Goal: Information Seeking & Learning: Check status

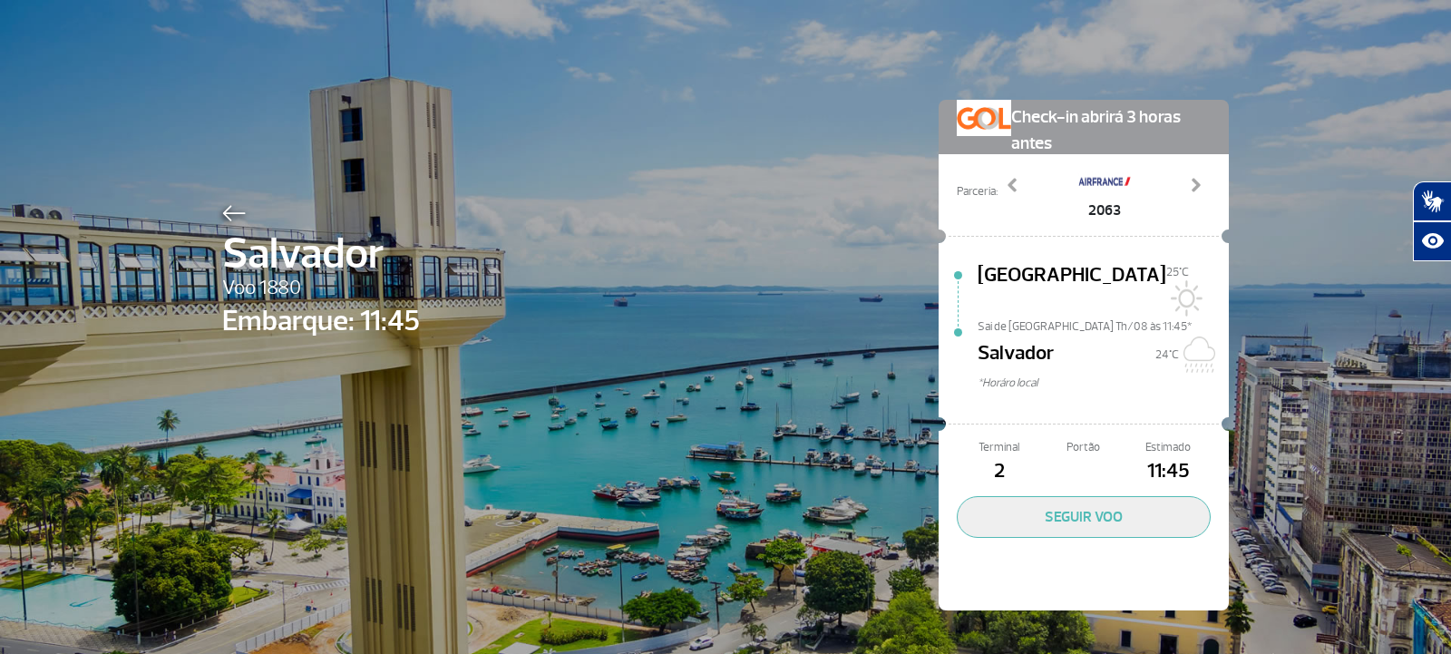
click at [229, 214] on img at bounding box center [234, 213] width 24 height 16
click at [240, 202] on div at bounding box center [321, 211] width 198 height 22
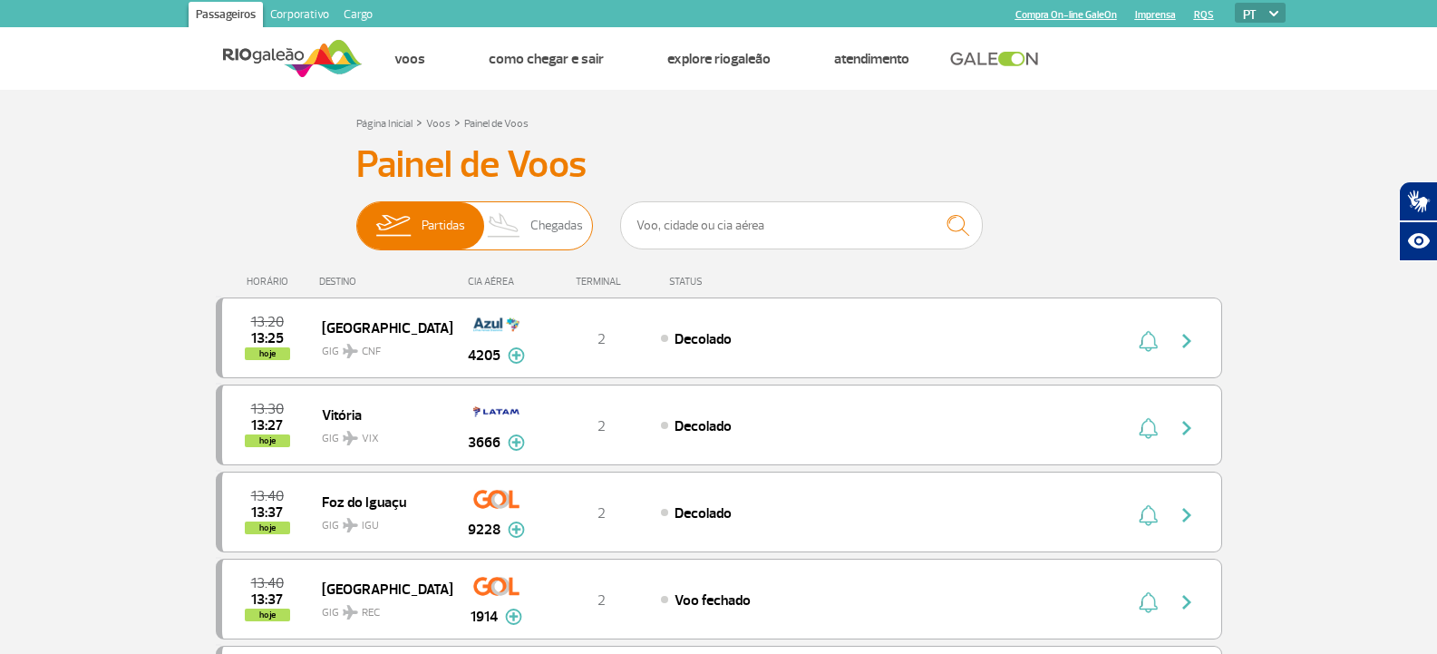
click at [533, 218] on span "Chegadas" at bounding box center [557, 225] width 53 height 47
click at [356, 217] on input "Partidas Chegadas" at bounding box center [356, 217] width 0 height 0
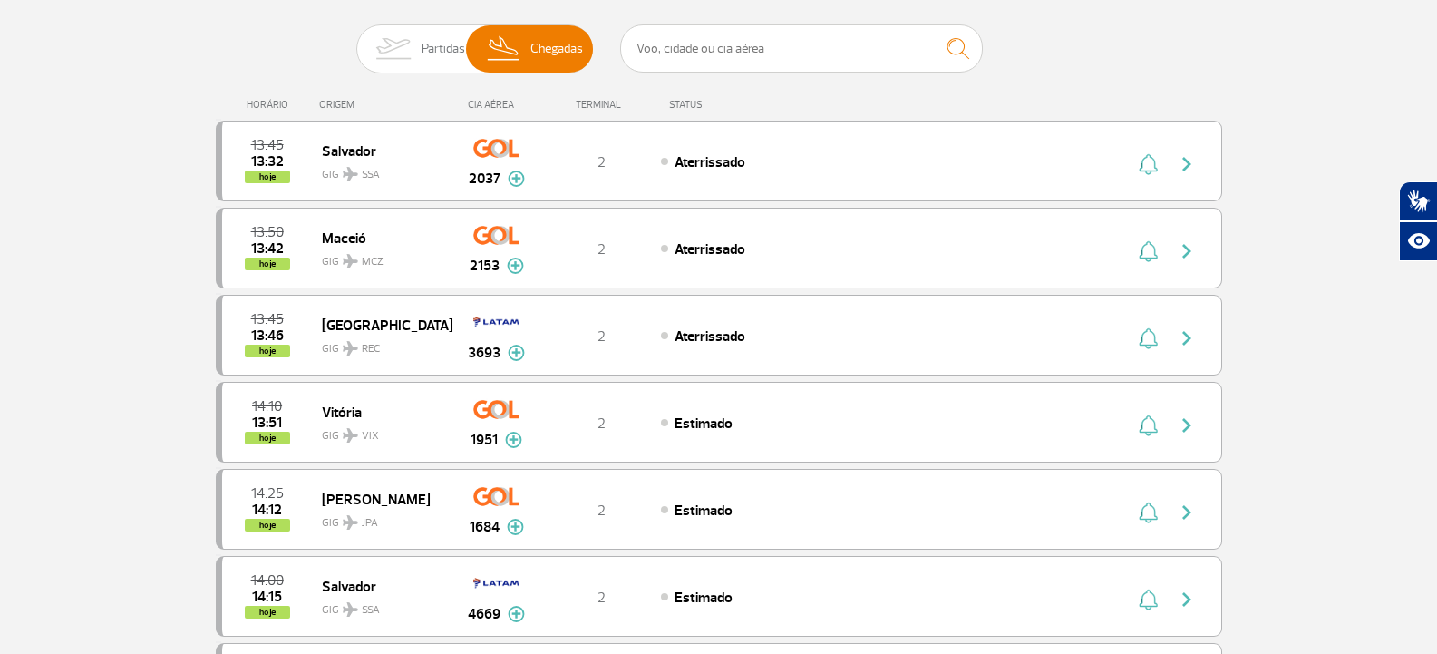
scroll to position [181, 0]
